Goal: Task Accomplishment & Management: Manage account settings

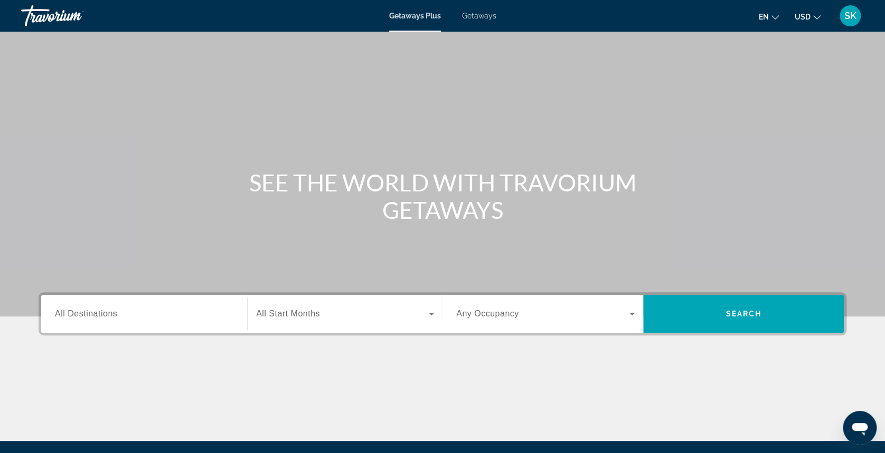
click at [845, 13] on span "SK" at bounding box center [850, 16] width 12 height 11
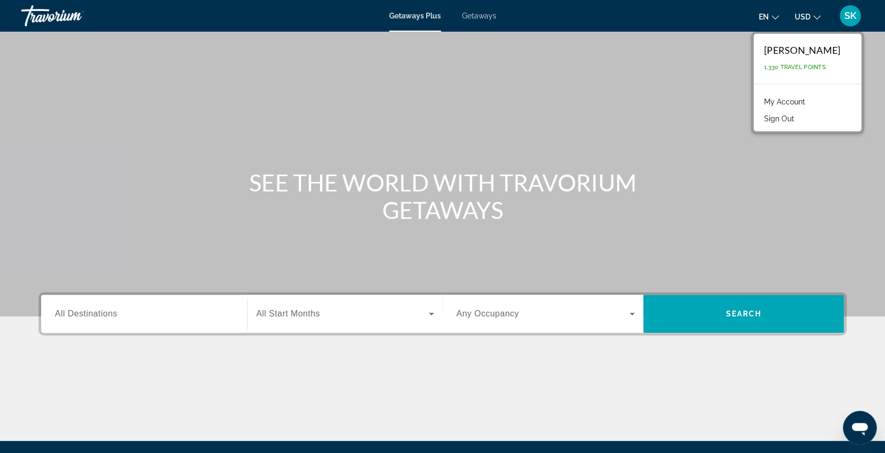
click at [781, 100] on link "My Account" at bounding box center [785, 102] width 52 height 14
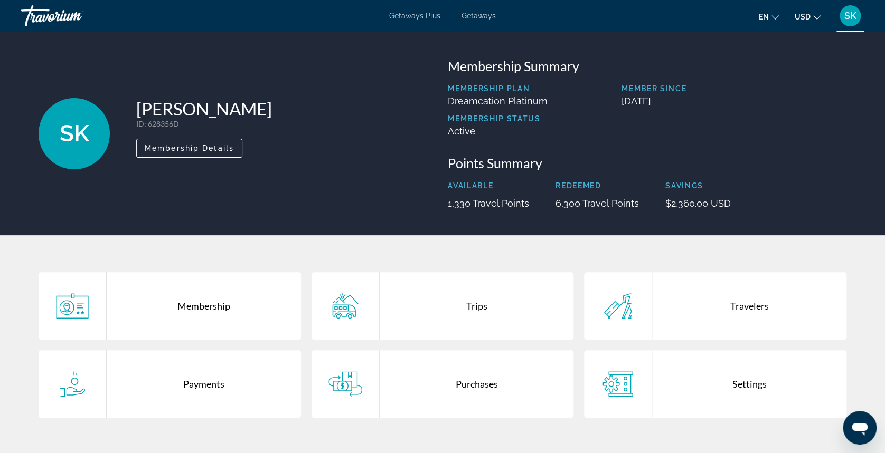
click at [467, 383] on div "Purchases" at bounding box center [477, 384] width 194 height 68
